Goal: Browse casually

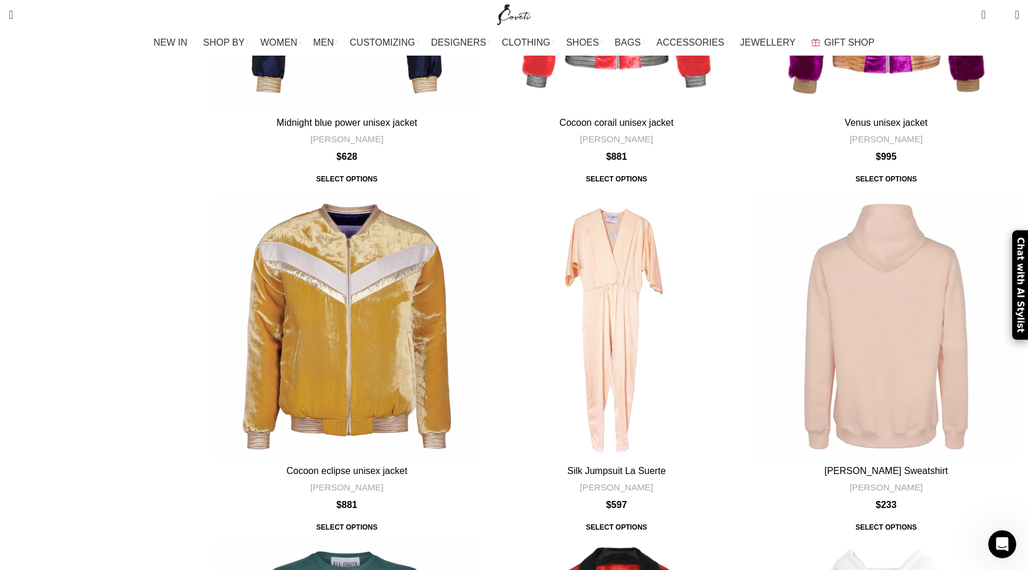
scroll to position [1970, 0]
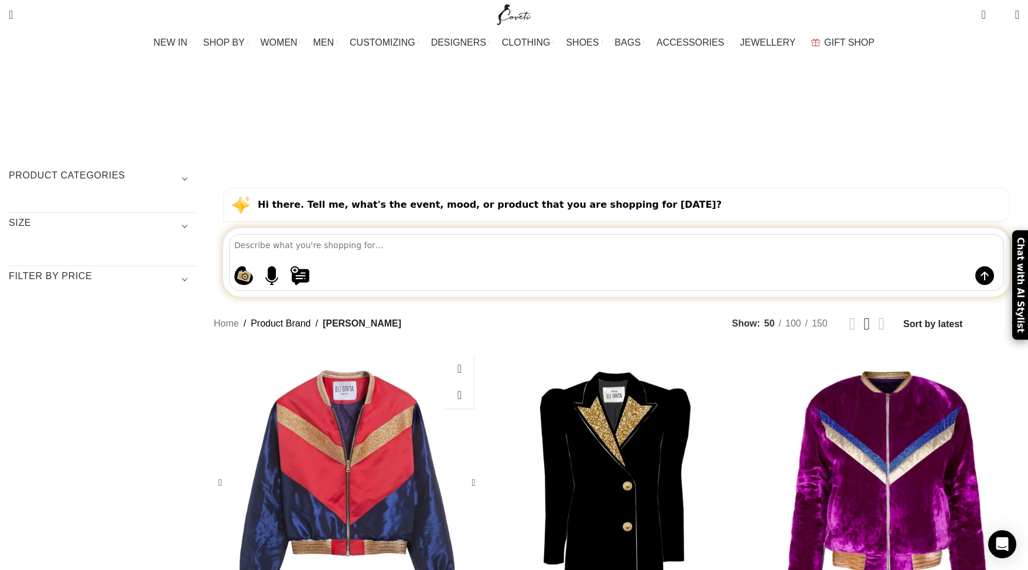
click at [391, 350] on div "Eli Grita unisex light power red satin bomber jacket" at bounding box center [346, 483] width 88 height 266
